Goal: Use online tool/utility: Utilize a website feature to perform a specific function

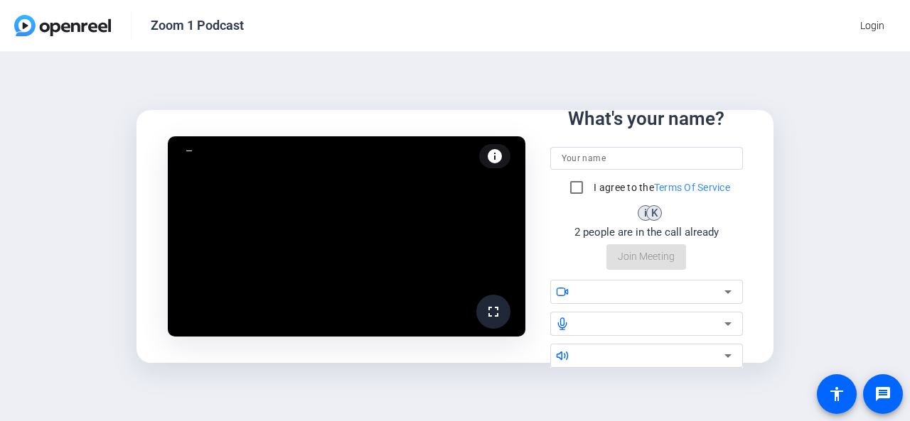
click at [579, 149] on div at bounding box center [647, 158] width 170 height 23
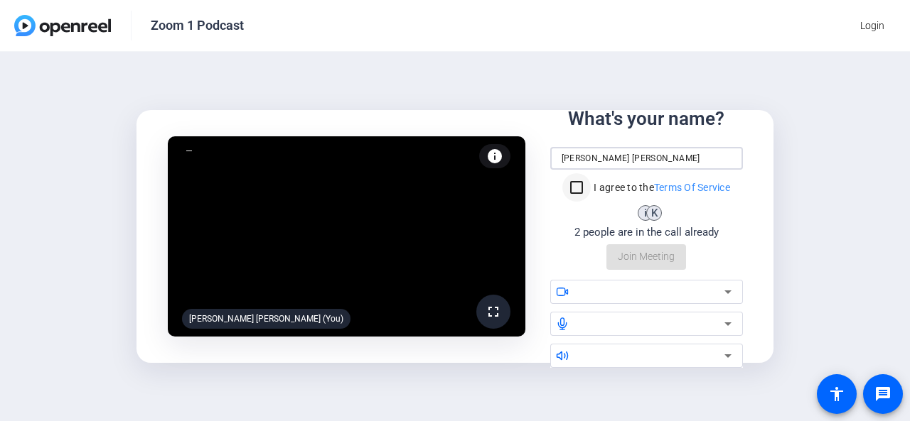
type input "[PERSON_NAME] [PERSON_NAME]"
click at [569, 188] on input "I agree to the Terms Of Service" at bounding box center [576, 187] width 28 height 28
checkbox input "true"
click at [618, 294] on div at bounding box center [651, 292] width 145 height 17
click at [729, 289] on icon at bounding box center [727, 292] width 17 height 17
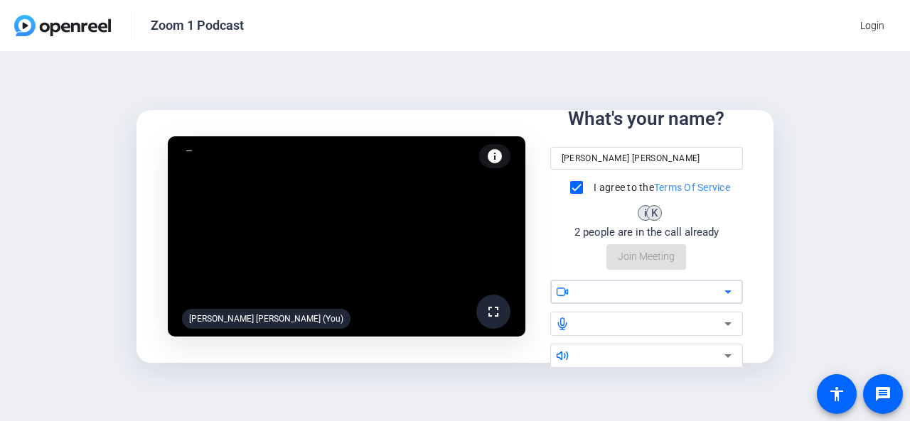
click at [729, 289] on icon at bounding box center [727, 292] width 17 height 17
click at [831, 202] on div "fullscreen [PERSON_NAME] [PERSON_NAME] (You) info Test your audio and video Wha…" at bounding box center [455, 237] width 910 height 370
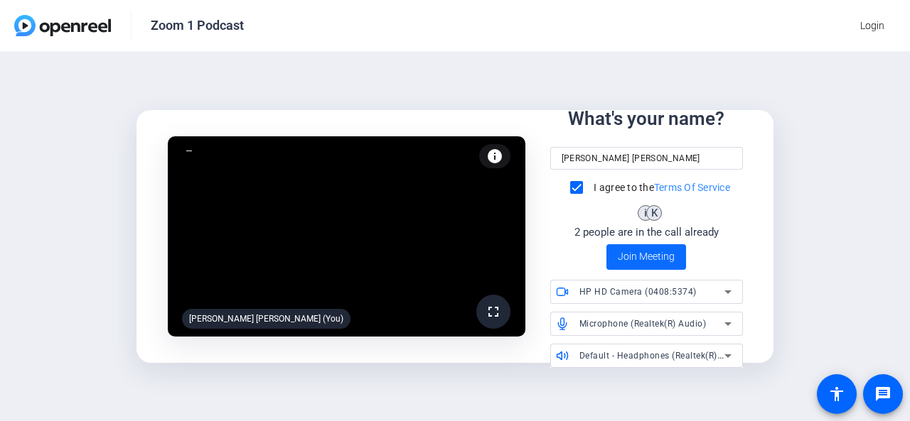
click at [656, 246] on span at bounding box center [646, 257] width 80 height 34
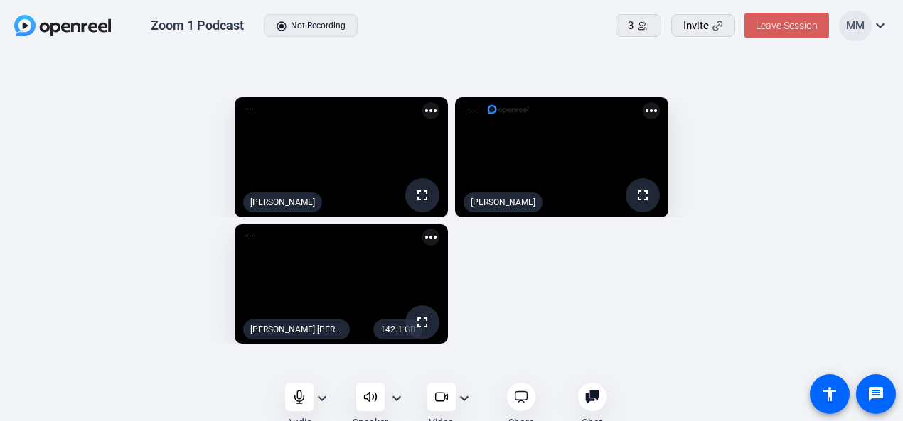
click at [783, 19] on button "Leave Session" at bounding box center [786, 26] width 85 height 26
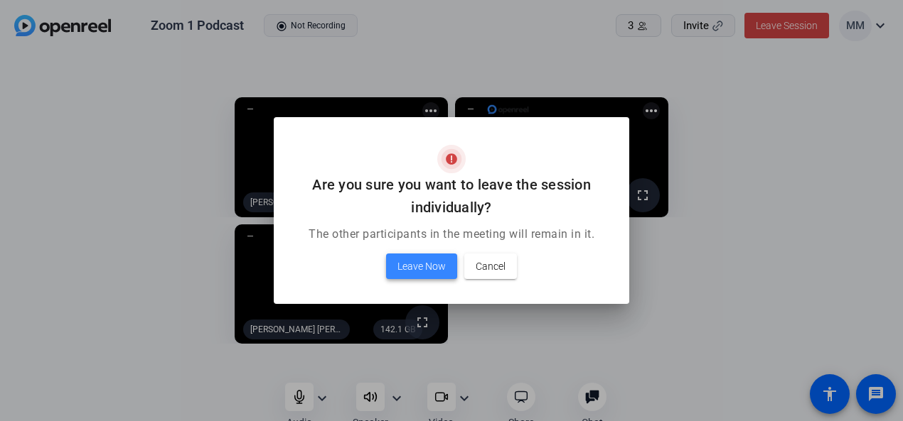
click at [432, 268] on span "Leave Now" at bounding box center [421, 266] width 48 height 17
